Goal: Information Seeking & Learning: Check status

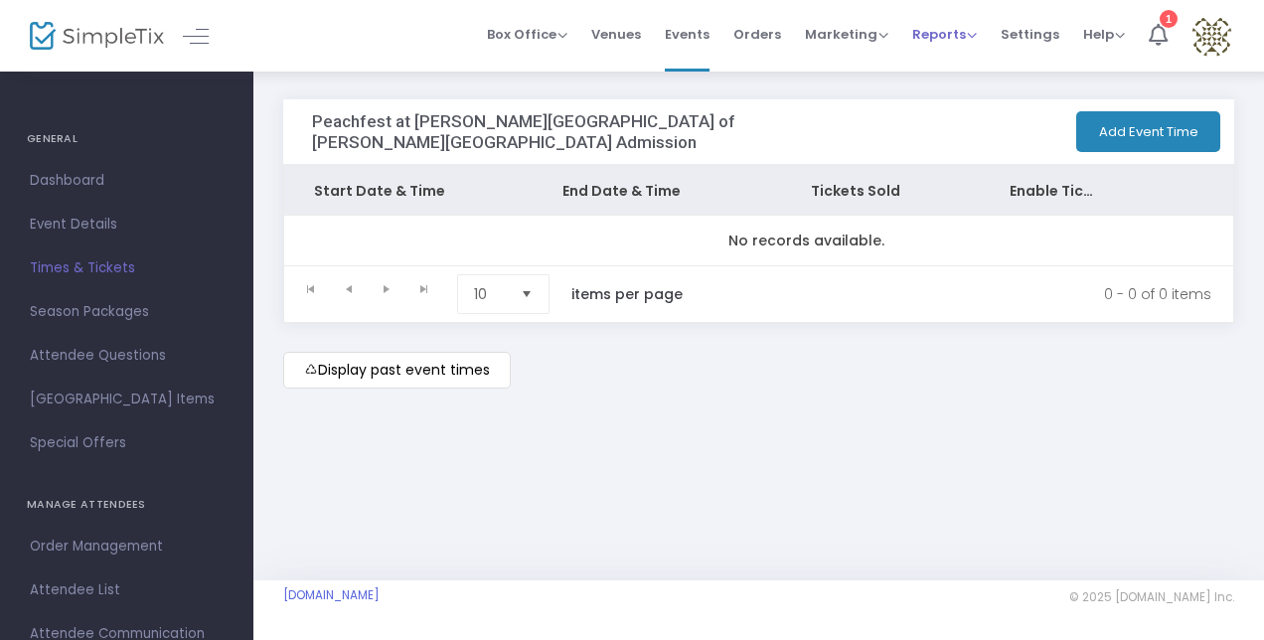
click at [970, 40] on span "Reports" at bounding box center [945, 34] width 65 height 19
click at [961, 60] on li "Analytics" at bounding box center [977, 66] width 129 height 39
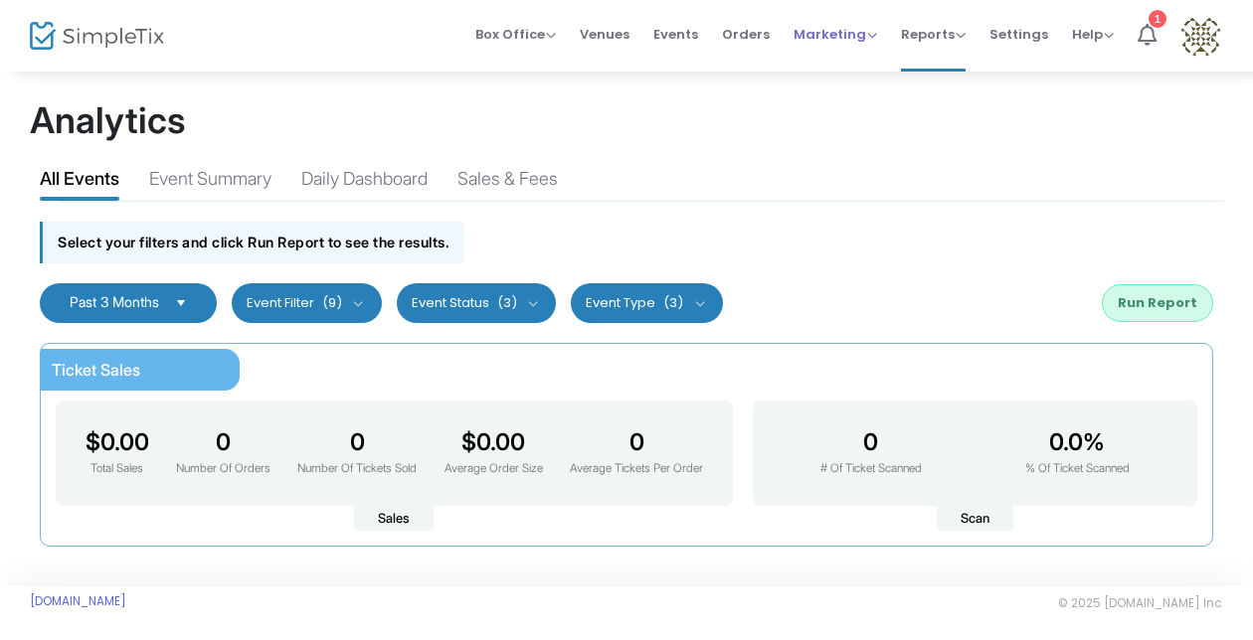
click at [841, 22] on span "Marketing Promo Codes Quantity Discounts Affiliate" at bounding box center [835, 34] width 84 height 51
click at [759, 34] on span "Orders" at bounding box center [746, 34] width 48 height 51
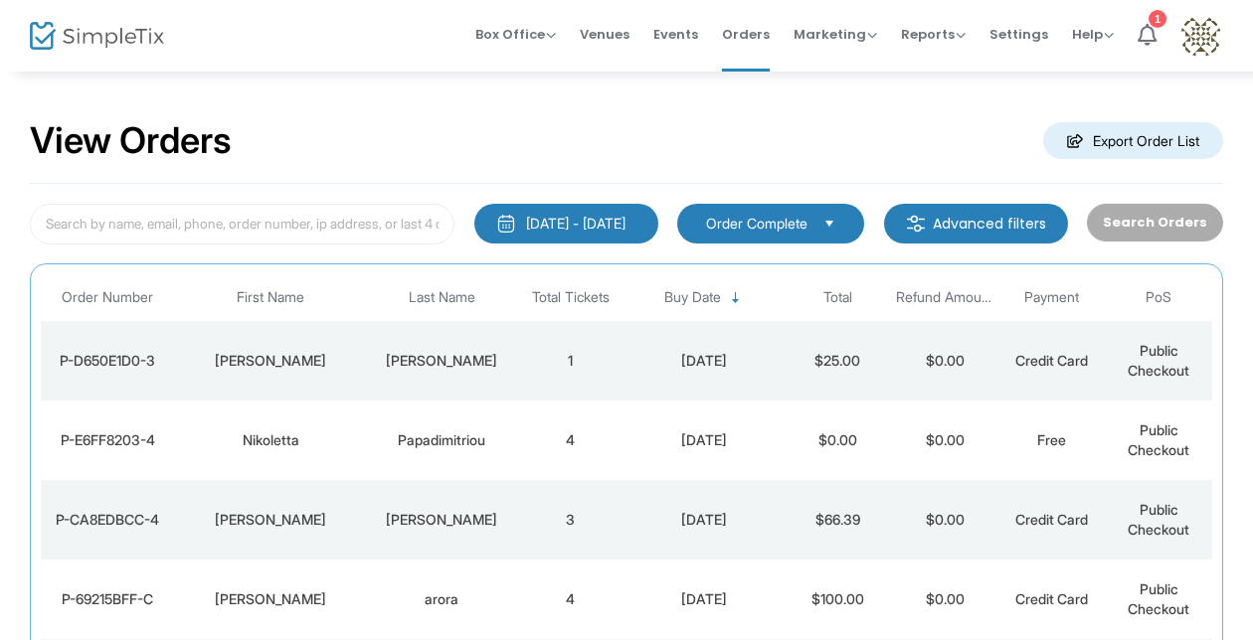
click at [946, 213] on m-button "Advanced filters" at bounding box center [976, 224] width 184 height 40
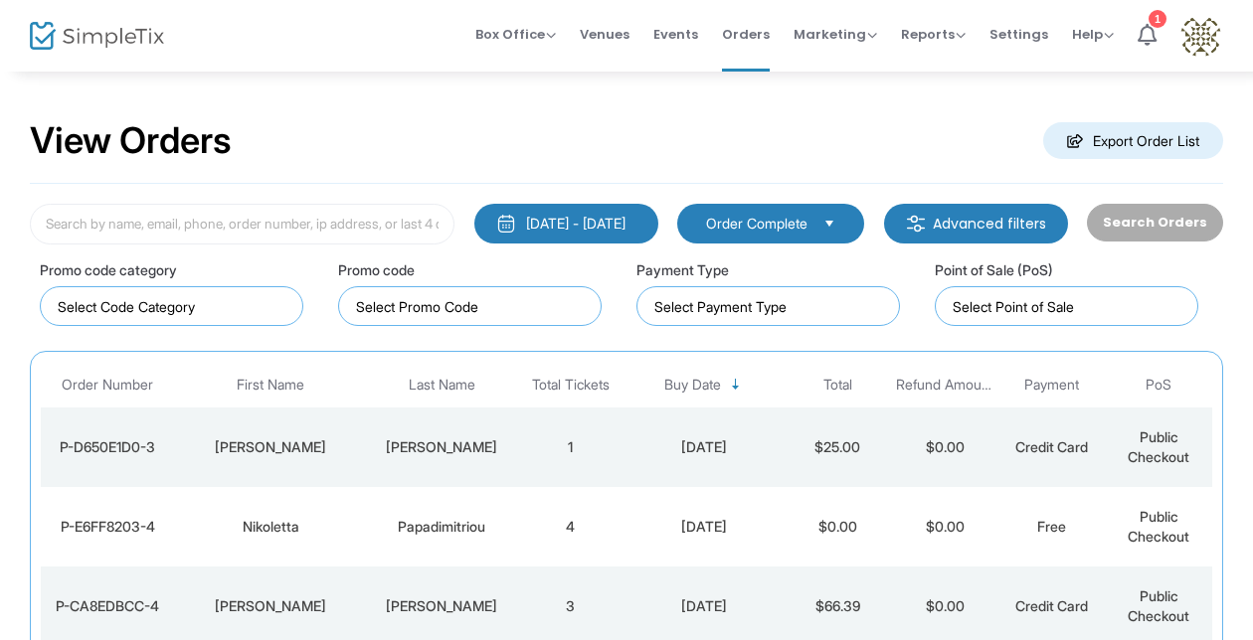
click at [946, 213] on m-button "Advanced filters" at bounding box center [976, 224] width 184 height 40
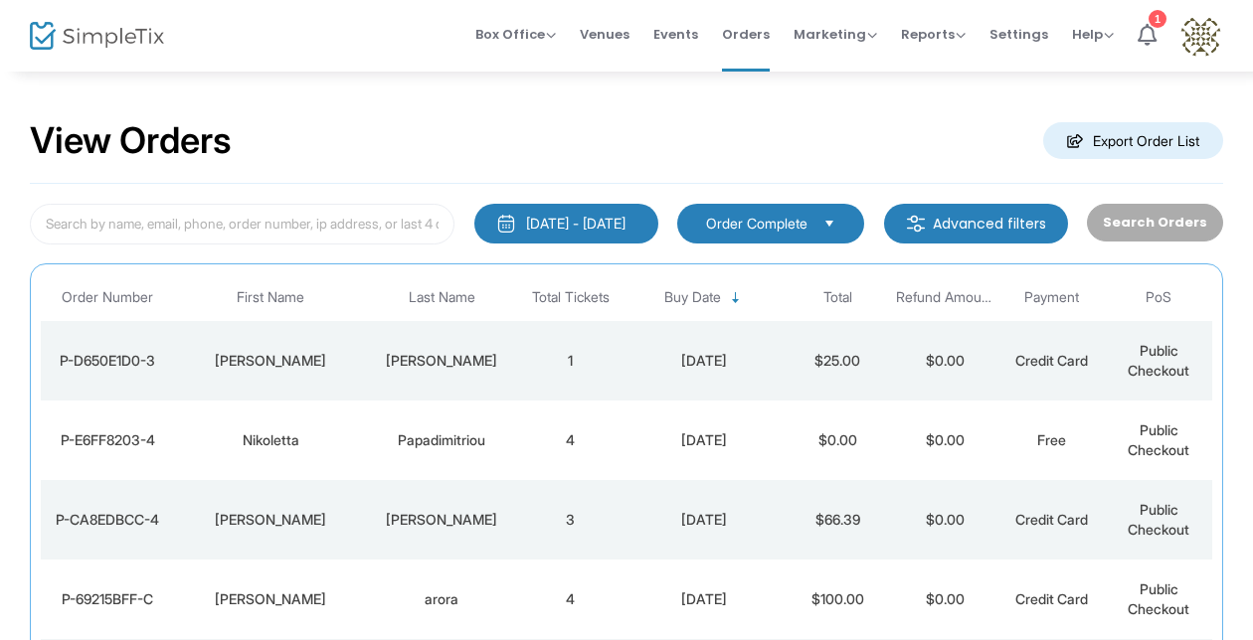
click at [555, 217] on div "[DATE] - [DATE]" at bounding box center [575, 224] width 99 height 20
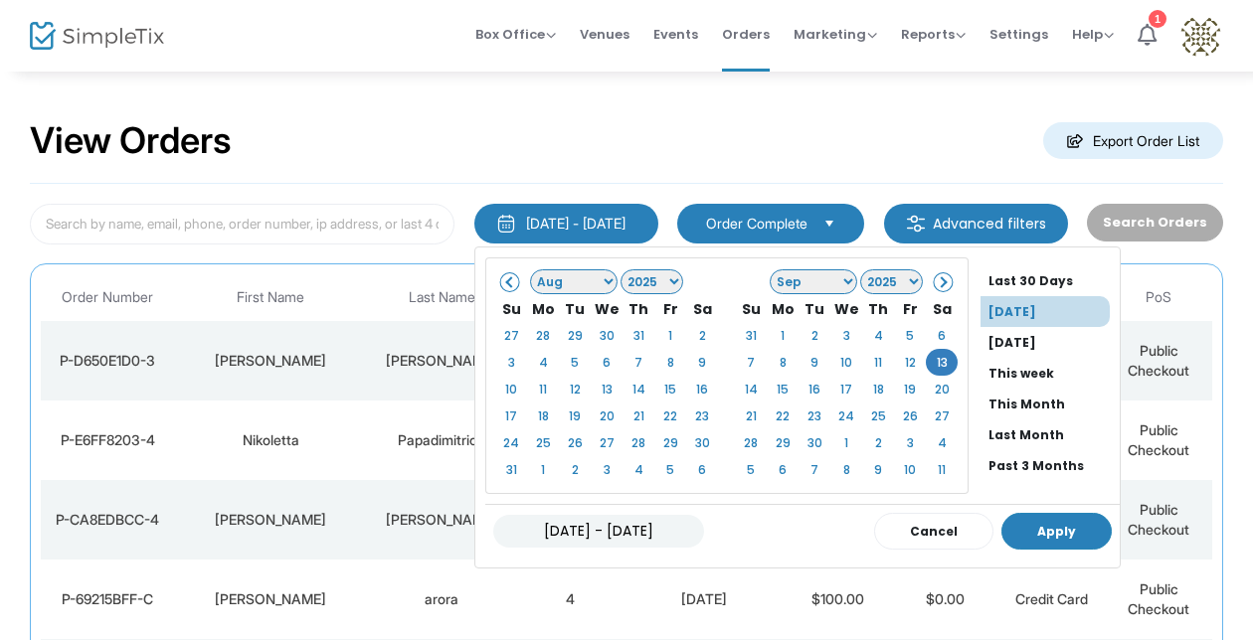
click at [1026, 523] on button "Apply" at bounding box center [1056, 531] width 110 height 37
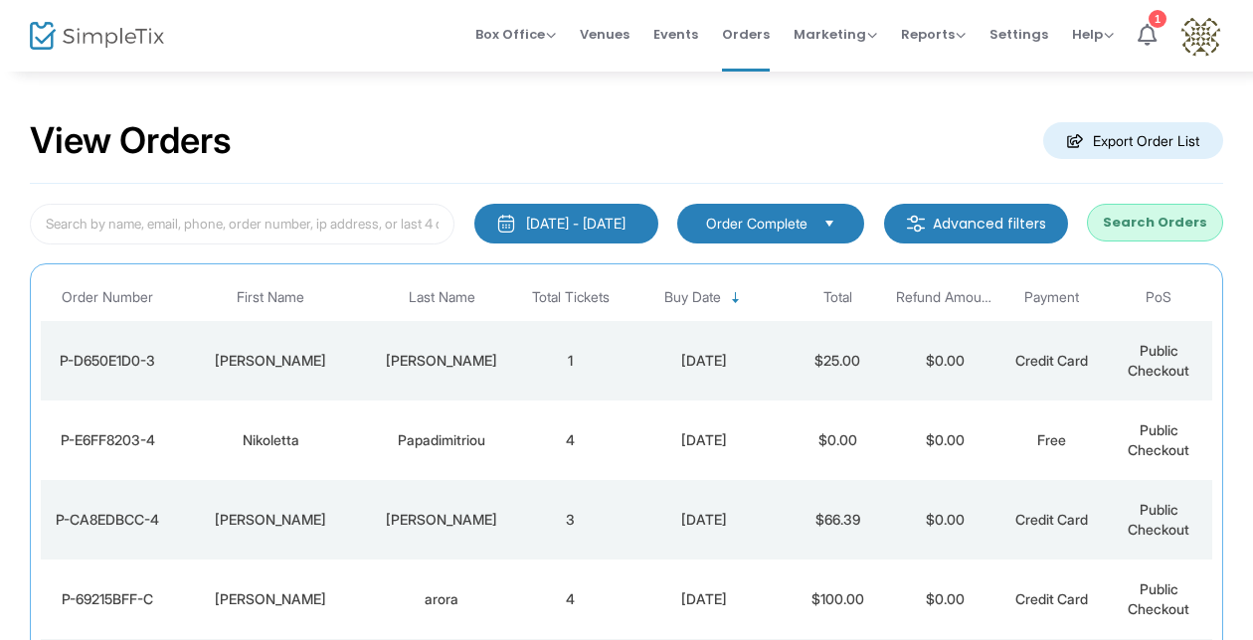
click at [830, 216] on span "Select" at bounding box center [829, 223] width 33 height 33
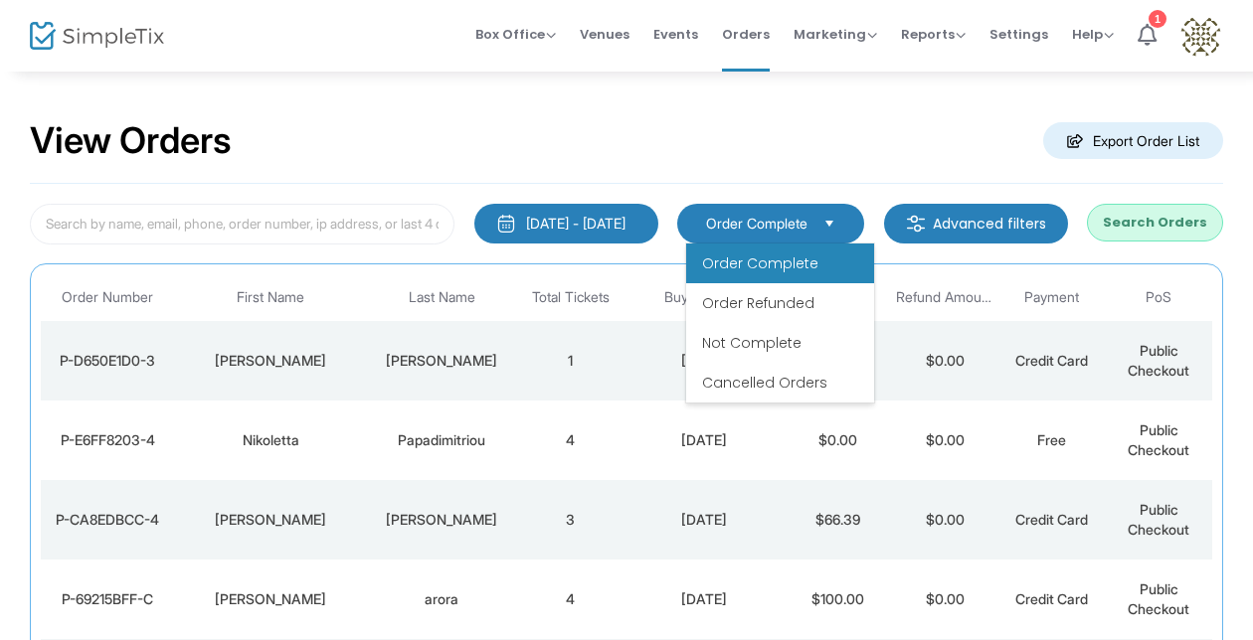
click at [830, 216] on span "Select" at bounding box center [829, 223] width 33 height 33
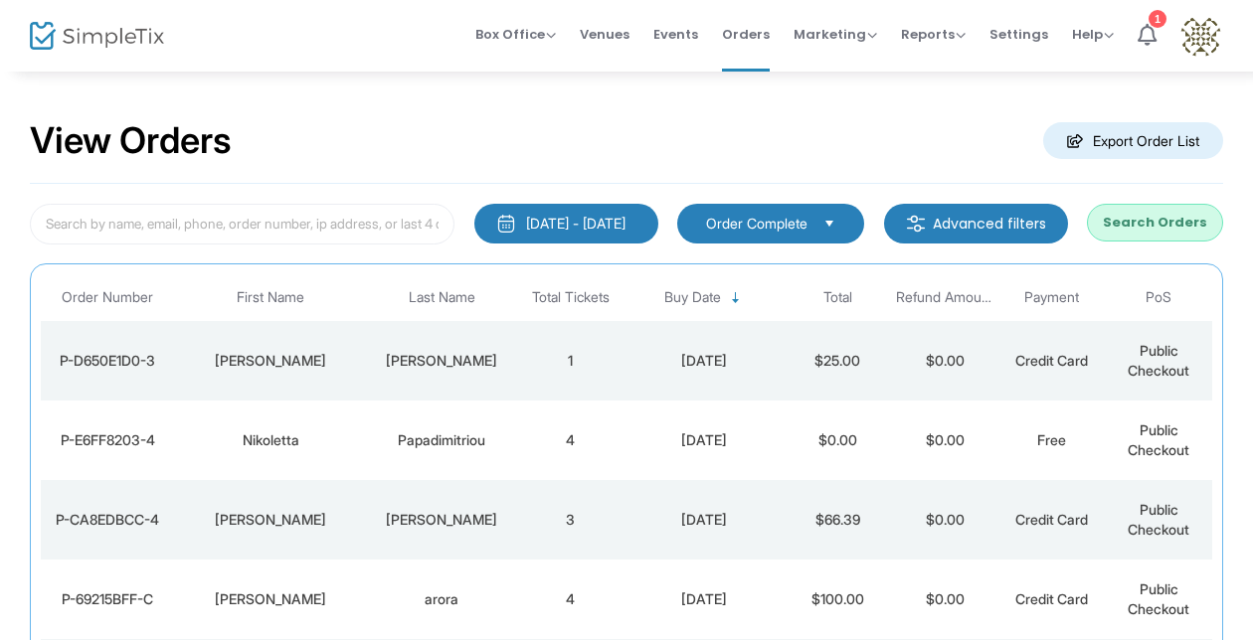
click at [1006, 225] on m-button "Advanced filters" at bounding box center [976, 224] width 184 height 40
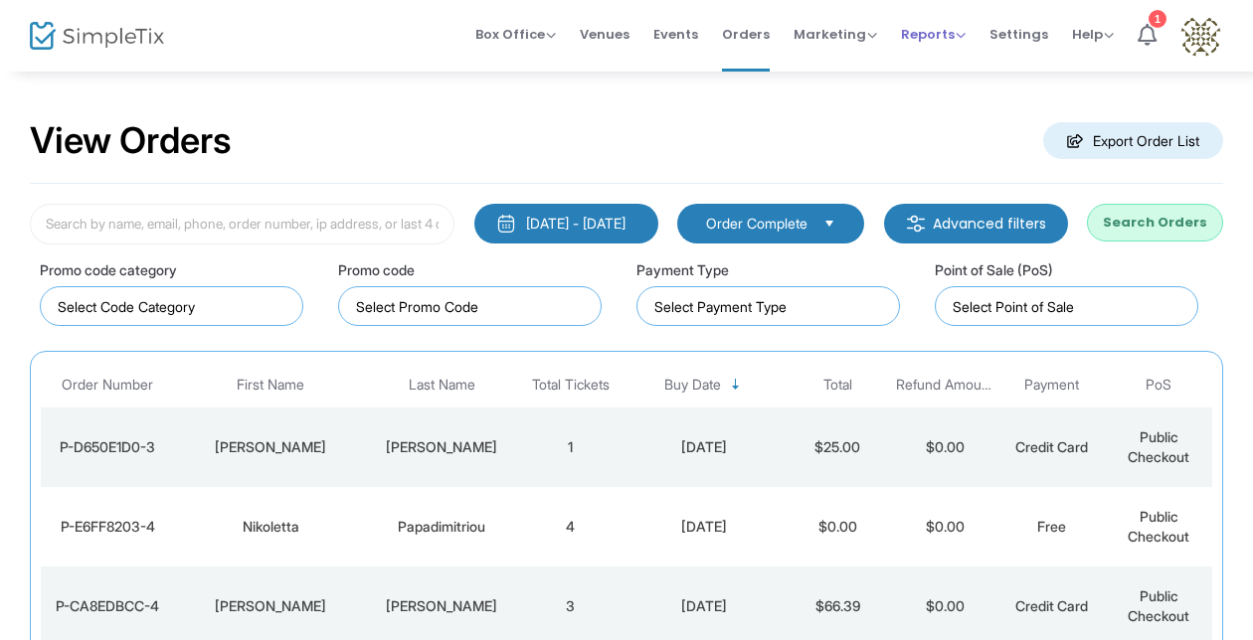
click at [920, 28] on span "Reports" at bounding box center [933, 34] width 65 height 19
click at [972, 61] on li "Analytics" at bounding box center [965, 66] width 129 height 39
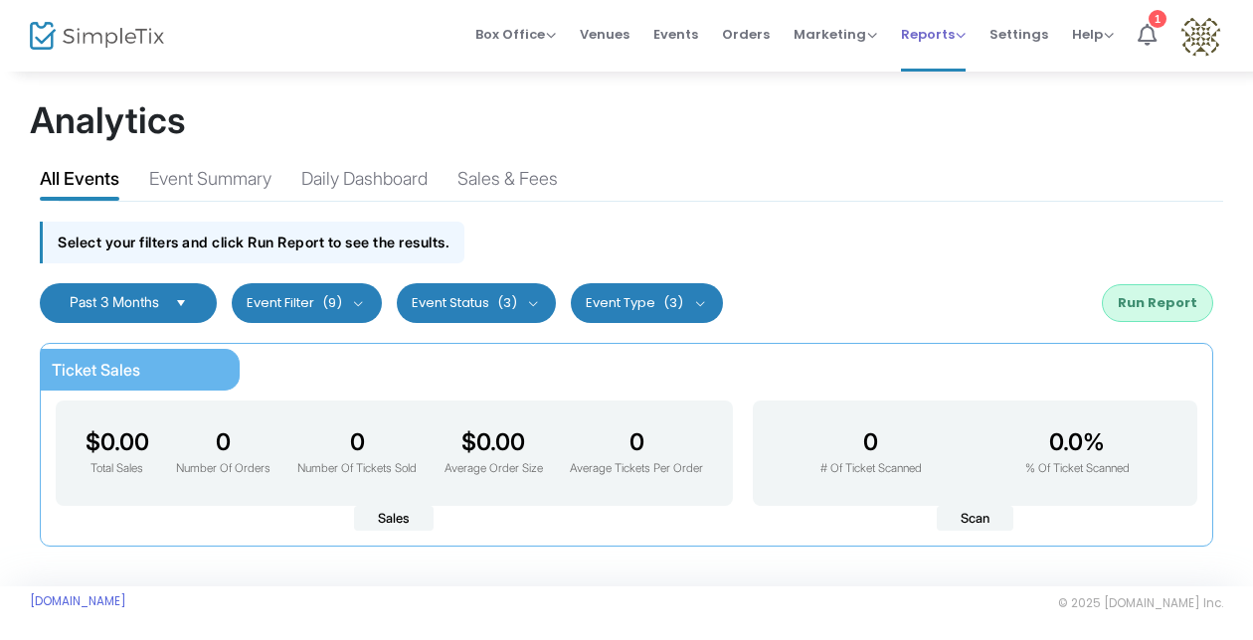
click at [950, 31] on span "Reports" at bounding box center [933, 34] width 65 height 19
click at [980, 105] on li "Sales Reports" at bounding box center [965, 104] width 129 height 39
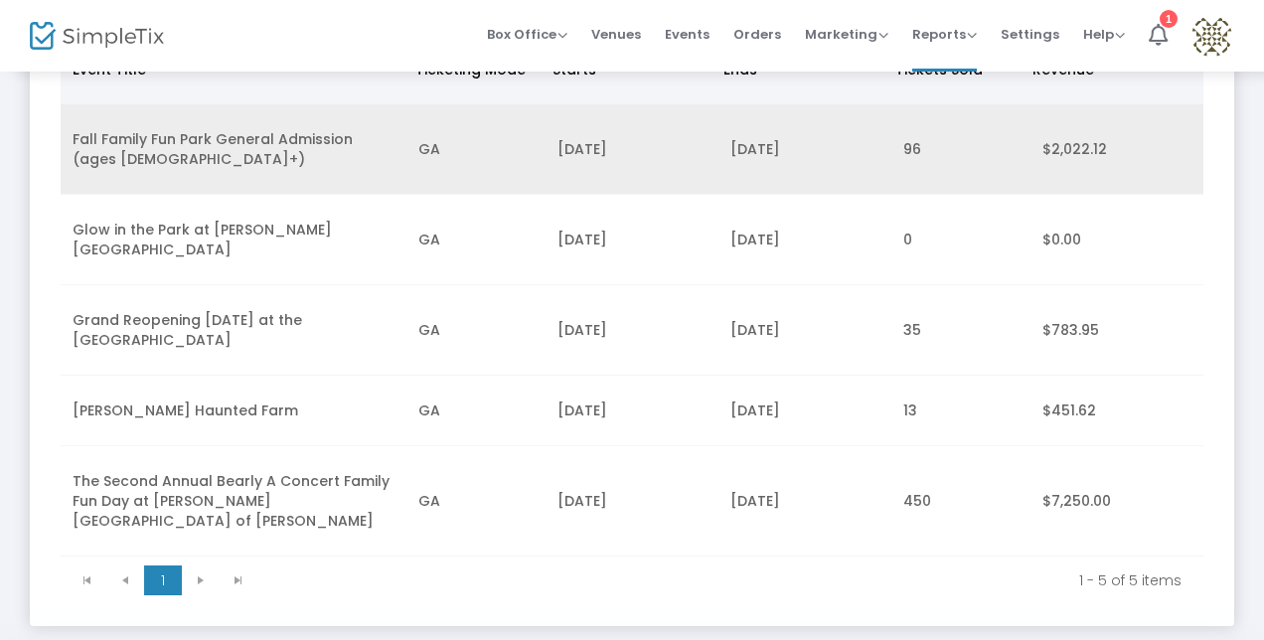
scroll to position [276, 0]
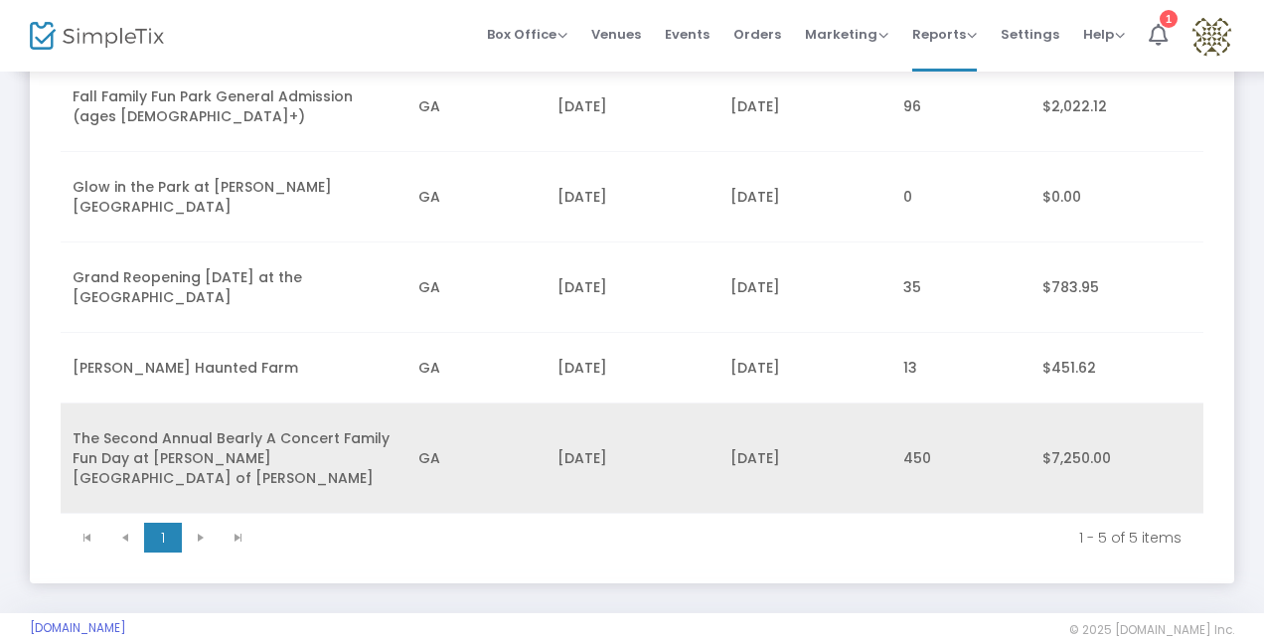
click at [267, 440] on td "The Second Annual Bearly A Concert Family Fun Day at [PERSON_NAME][GEOGRAPHIC_D…" at bounding box center [234, 459] width 346 height 110
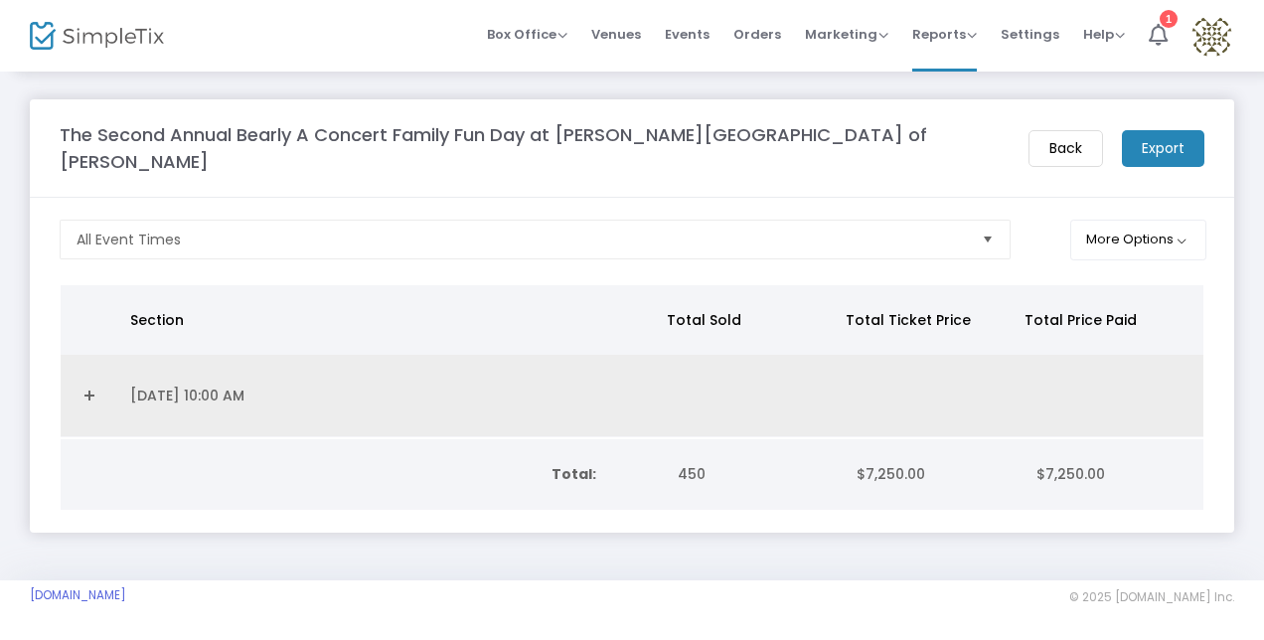
click at [90, 380] on link "Expand Details" at bounding box center [90, 396] width 34 height 32
